Goal: Information Seeking & Learning: Learn about a topic

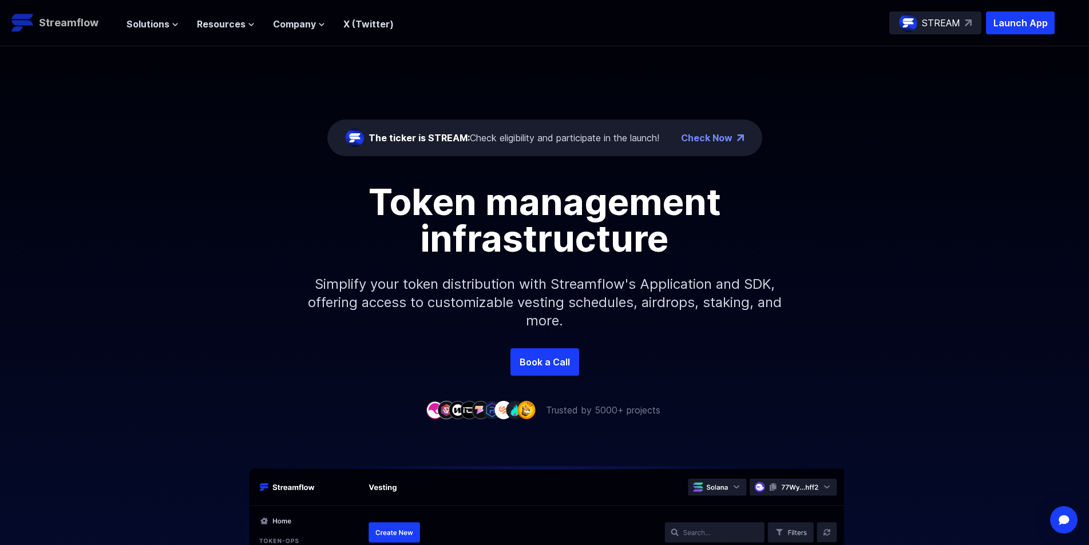
click at [46, 24] on p "Streamflow" at bounding box center [69, 23] width 60 height 16
click at [183, 23] on ul "Solutions Overview Streamflow features an all-in-one token distribution platfor…" at bounding box center [259, 24] width 267 height 14
click at [172, 22] on icon at bounding box center [175, 24] width 7 height 7
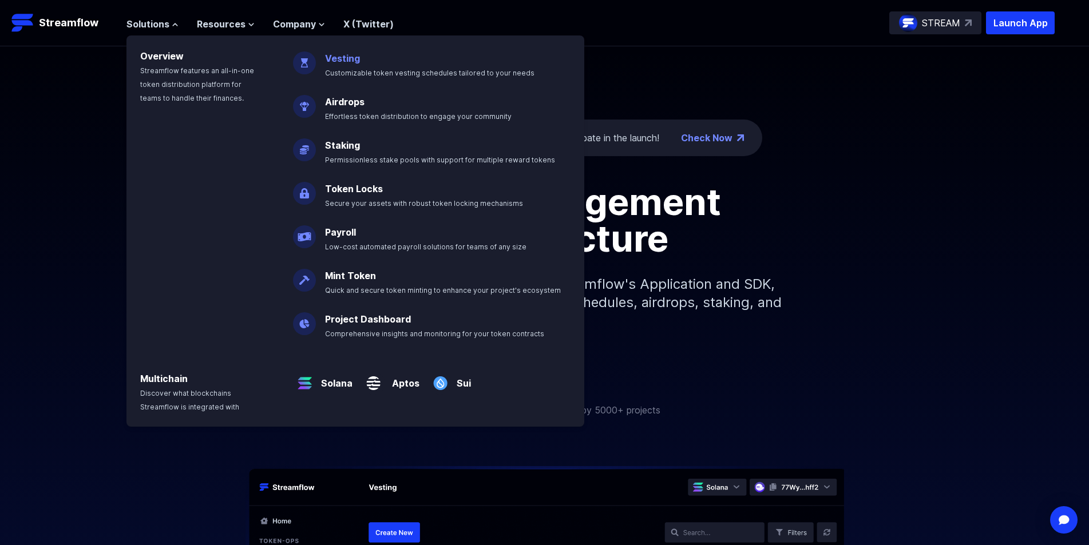
click at [418, 55] on p "Vesting Customizable token vesting schedules tailored to your needs" at bounding box center [437, 60] width 239 height 37
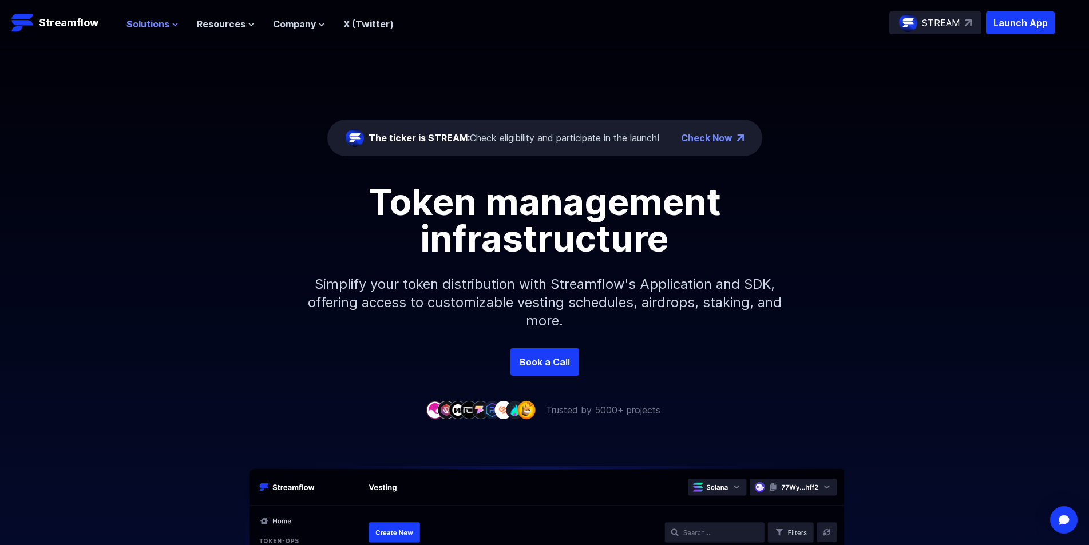
click at [149, 30] on span "Solutions" at bounding box center [147, 24] width 43 height 14
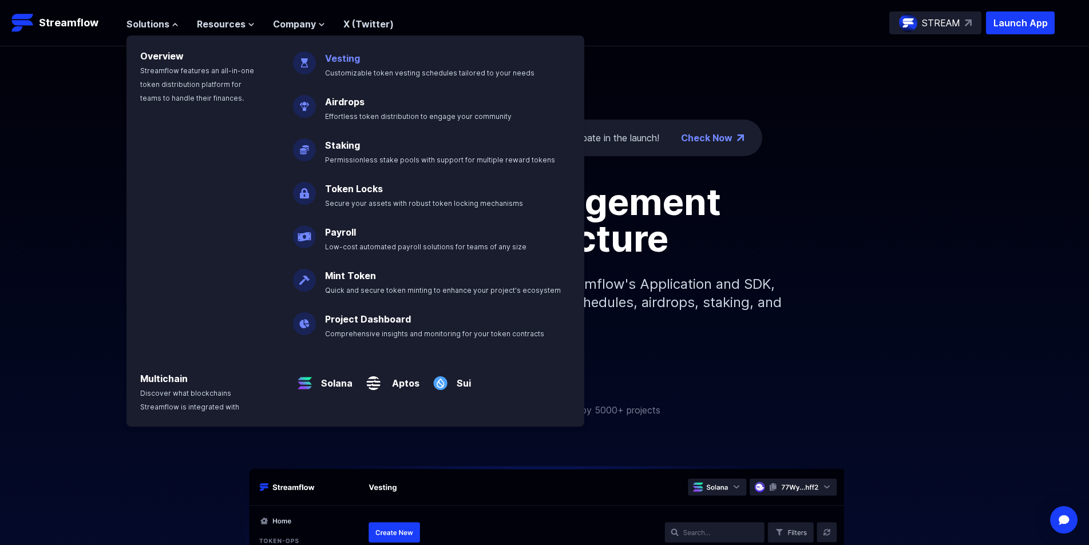
click at [338, 59] on link "Vesting" at bounding box center [342, 58] width 35 height 11
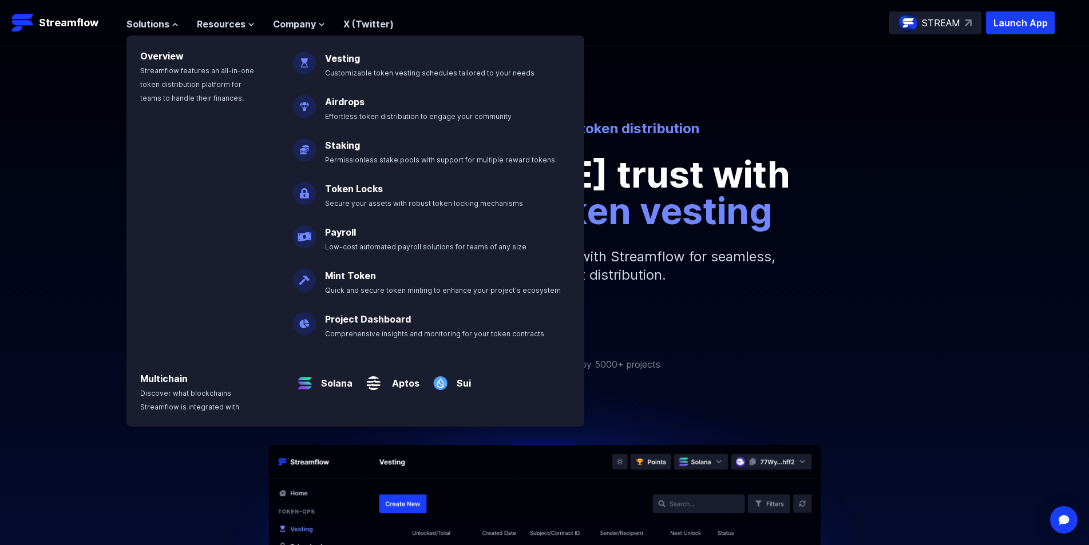
click at [51, 168] on div "Automated and transparent token distribution Foster trust with Streamflow token…" at bounding box center [544, 211] width 1089 height 183
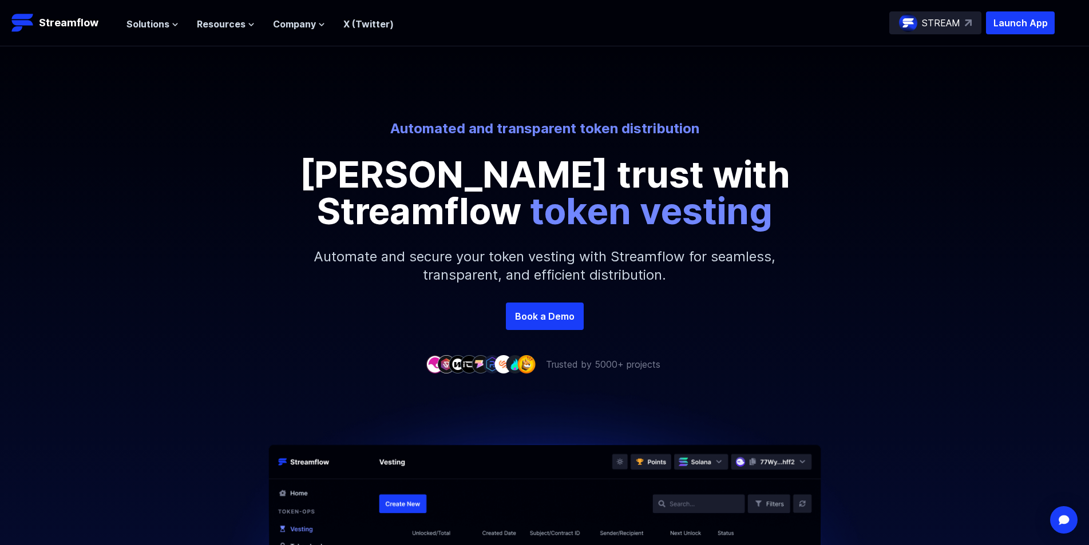
click at [936, 20] on p "STREAM" at bounding box center [941, 23] width 38 height 14
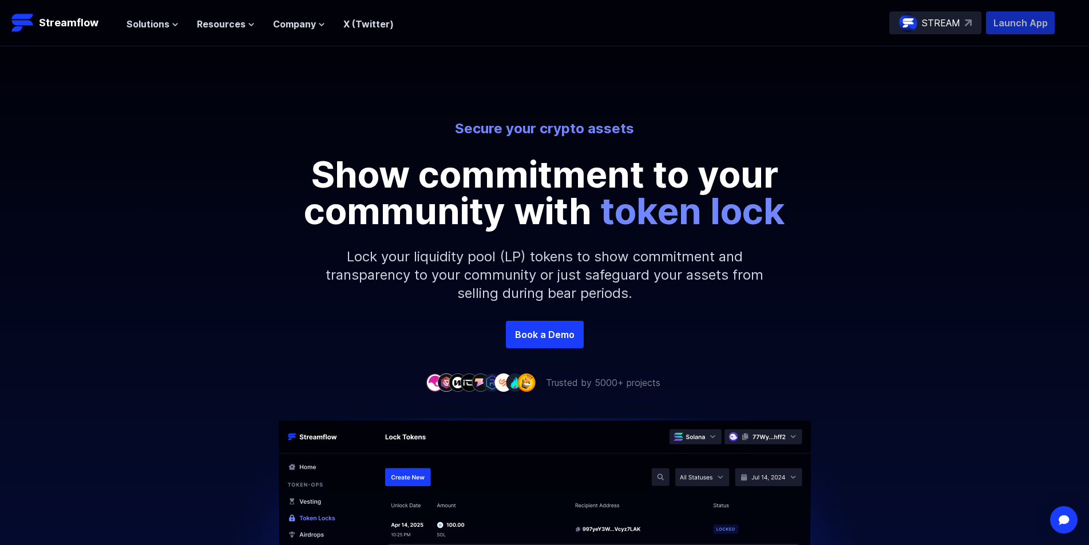
click at [1014, 22] on p "Launch App" at bounding box center [1020, 22] width 69 height 23
